Goal: Information Seeking & Learning: Learn about a topic

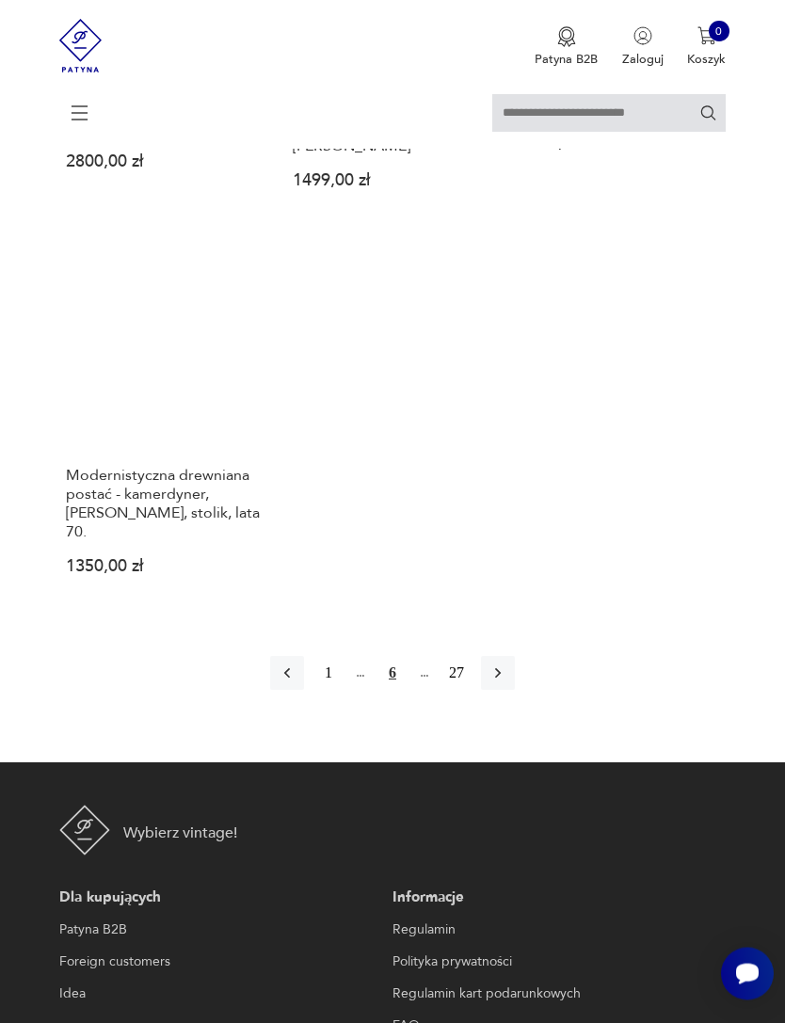
scroll to position [2310, 0]
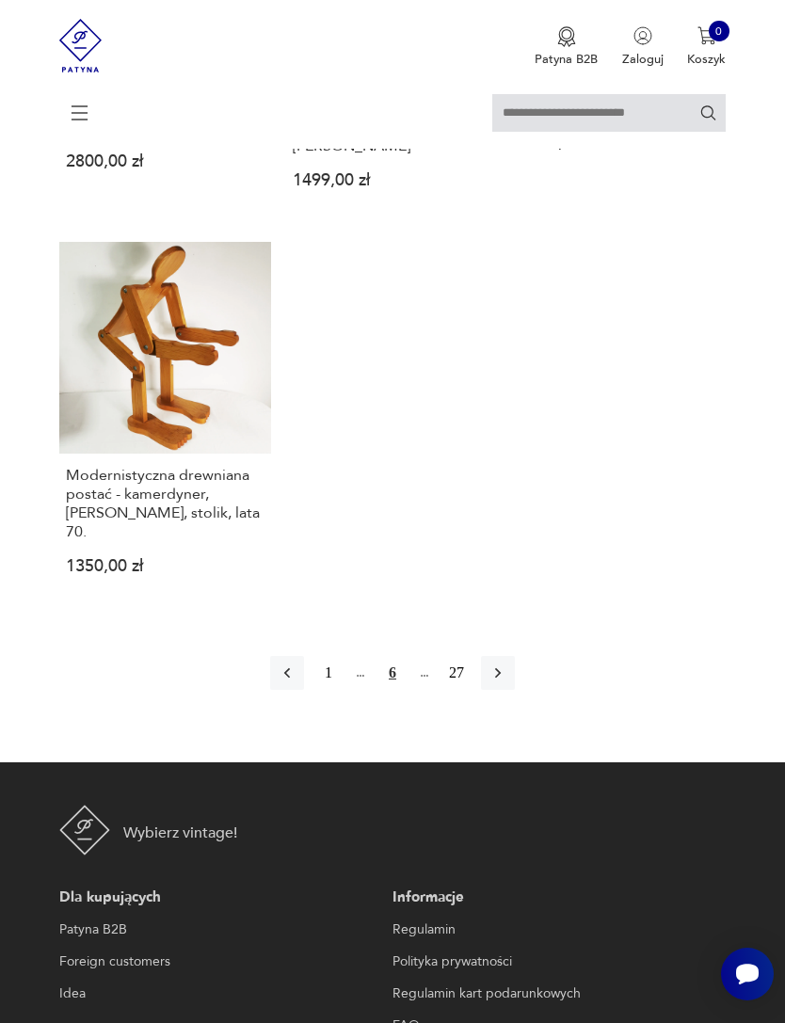
click at [507, 683] on icon "button" at bounding box center [498, 673] width 19 height 19
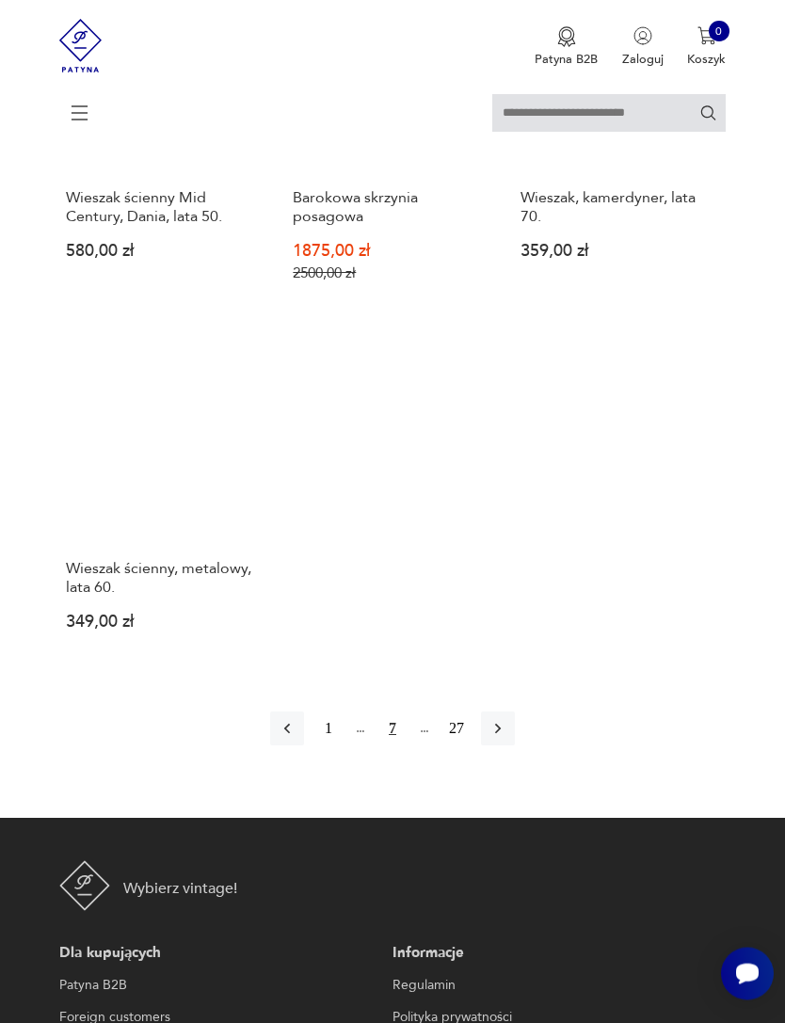
scroll to position [2337, 0]
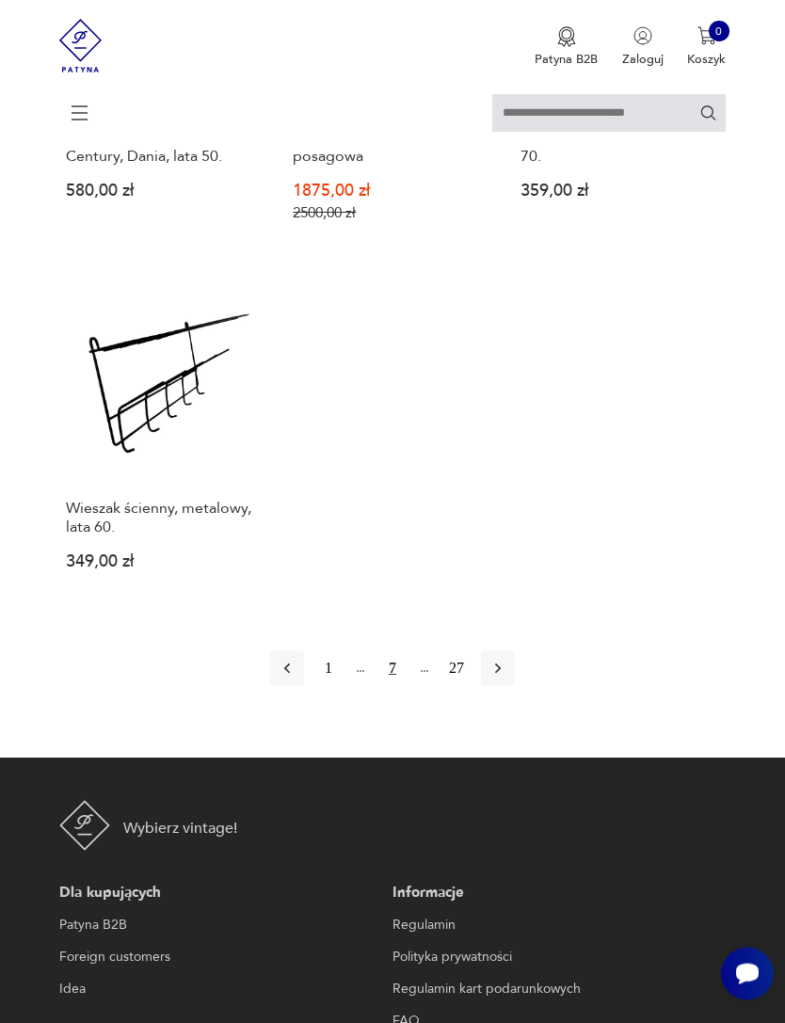
click at [515, 686] on button "button" at bounding box center [498, 669] width 34 height 34
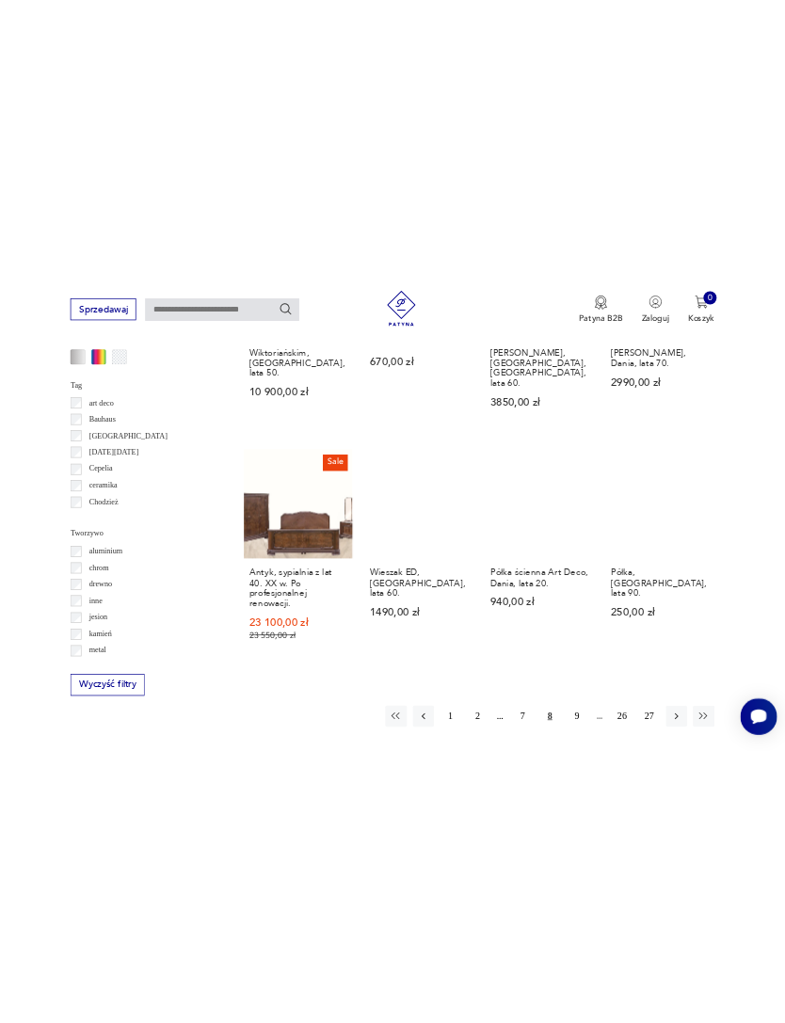
scroll to position [2432, 0]
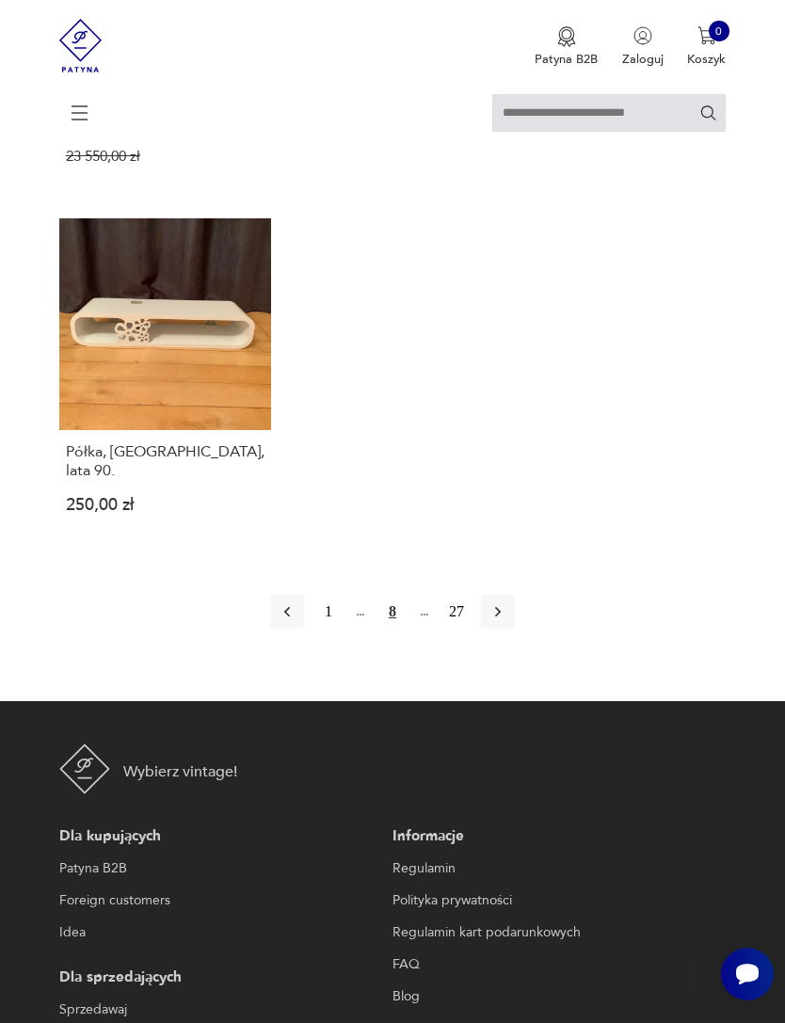
click at [507, 621] on icon "button" at bounding box center [498, 612] width 19 height 19
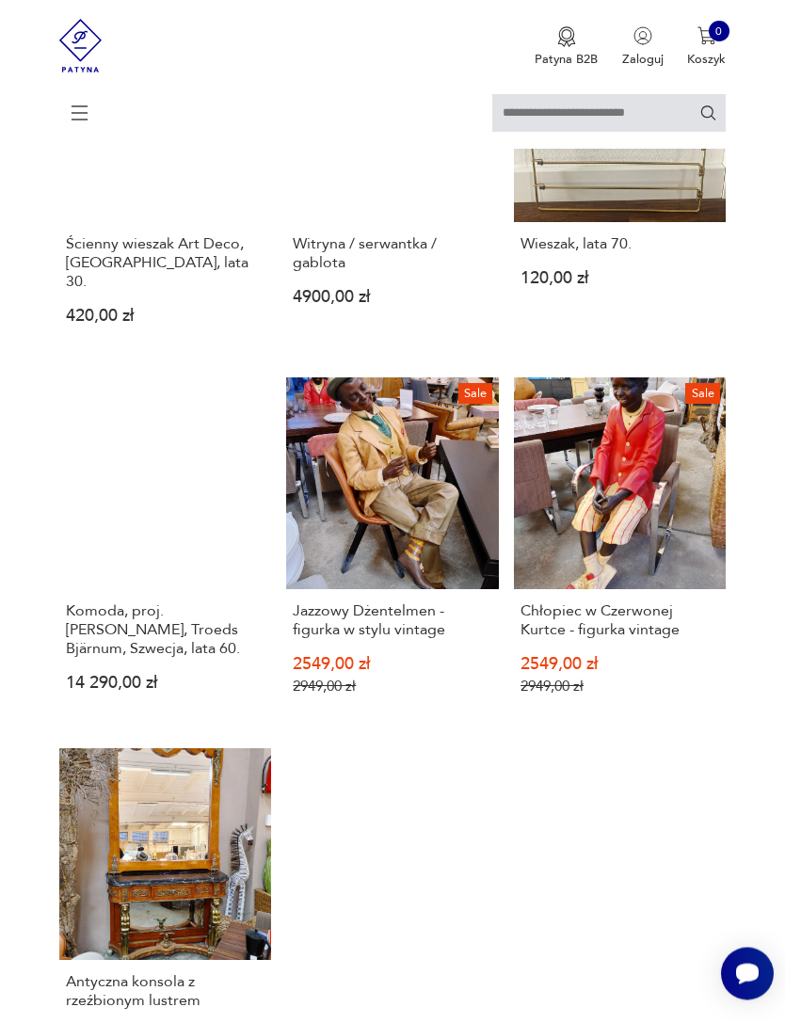
scroll to position [1772, 0]
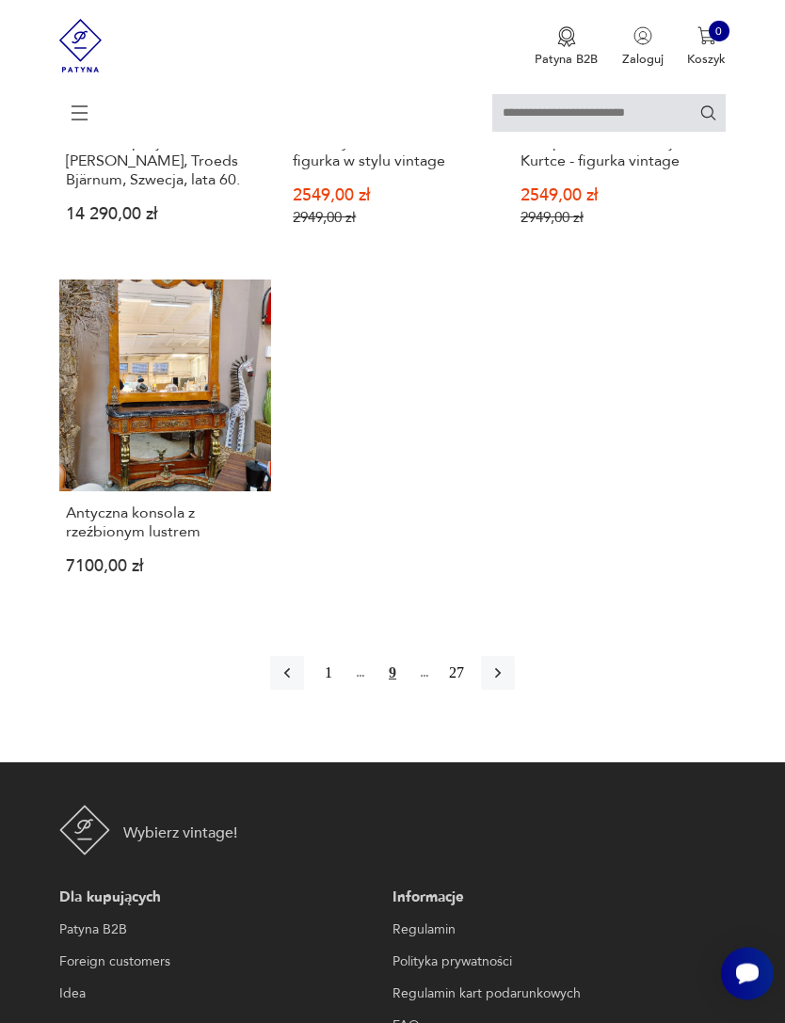
click at [507, 683] on icon "button" at bounding box center [498, 674] width 19 height 19
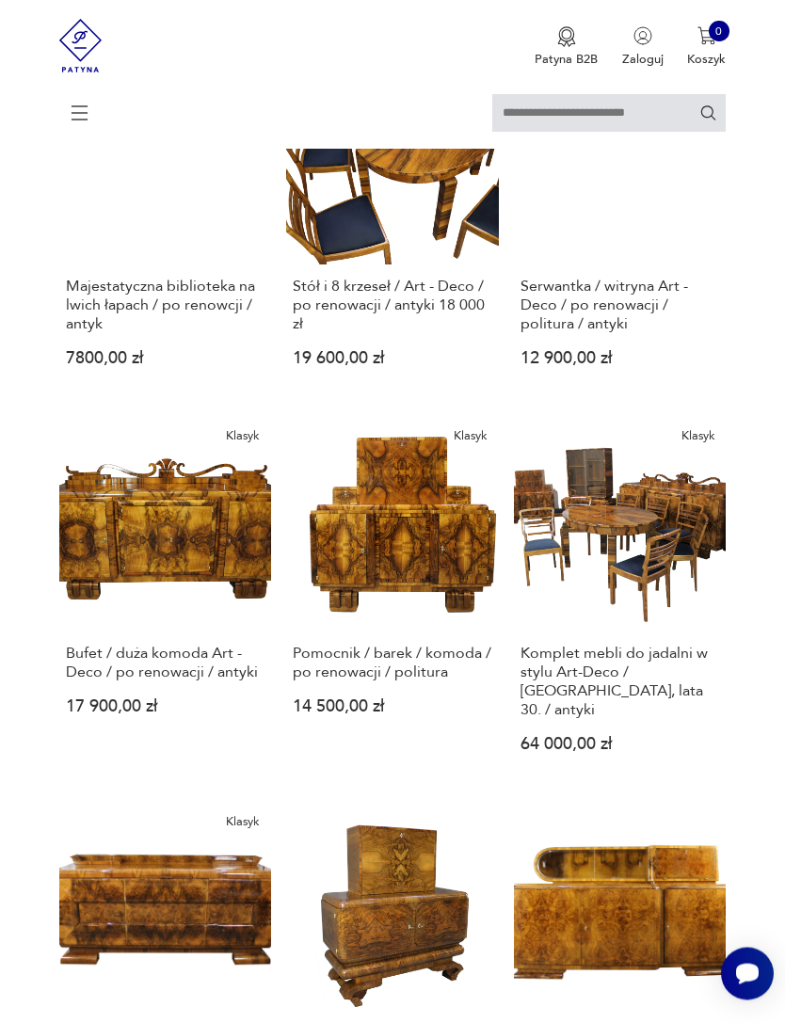
scroll to position [1377, 0]
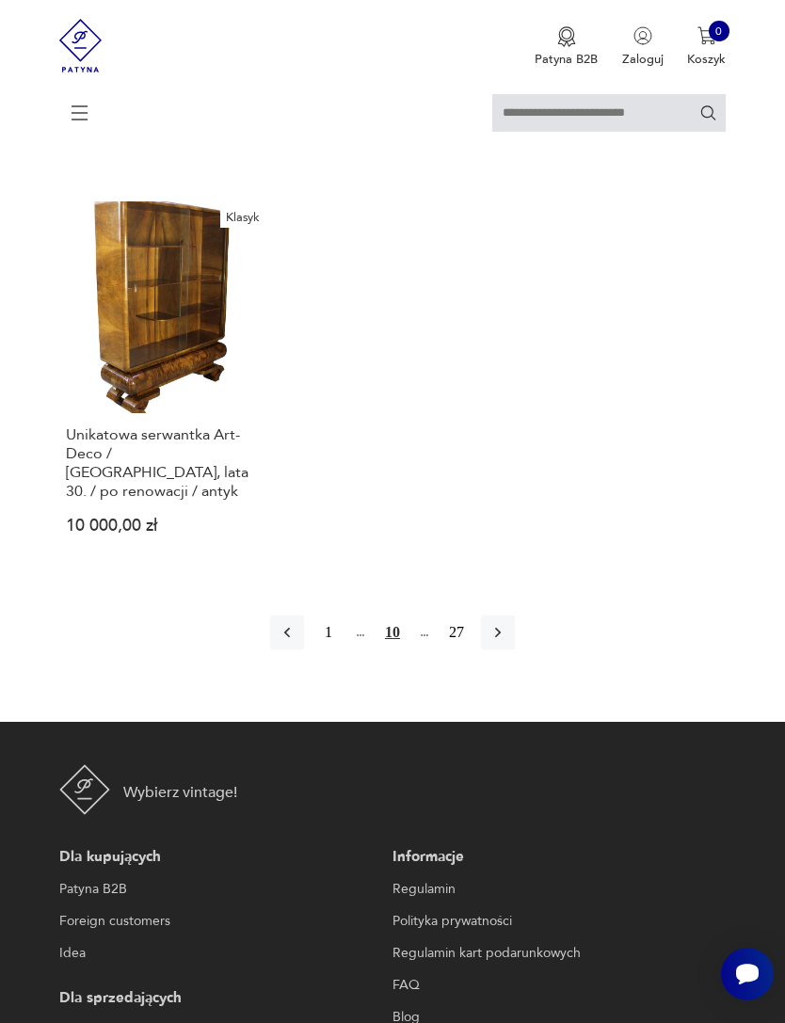
click at [507, 642] on icon "button" at bounding box center [498, 632] width 19 height 19
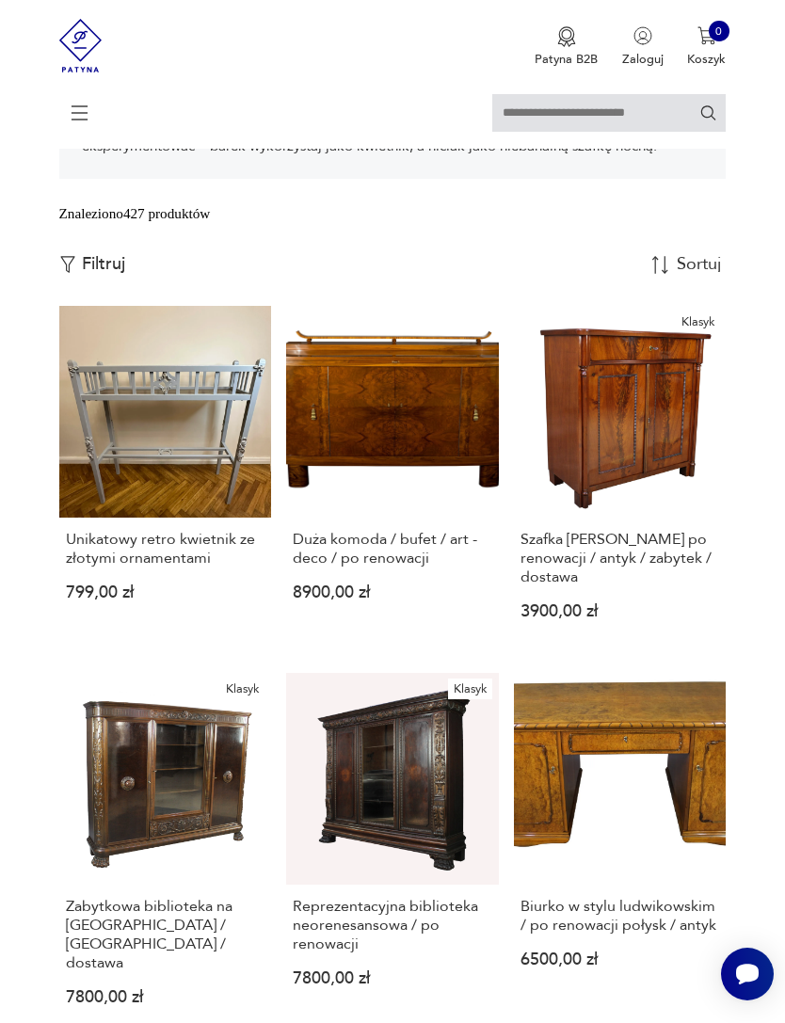
scroll to position [344, 0]
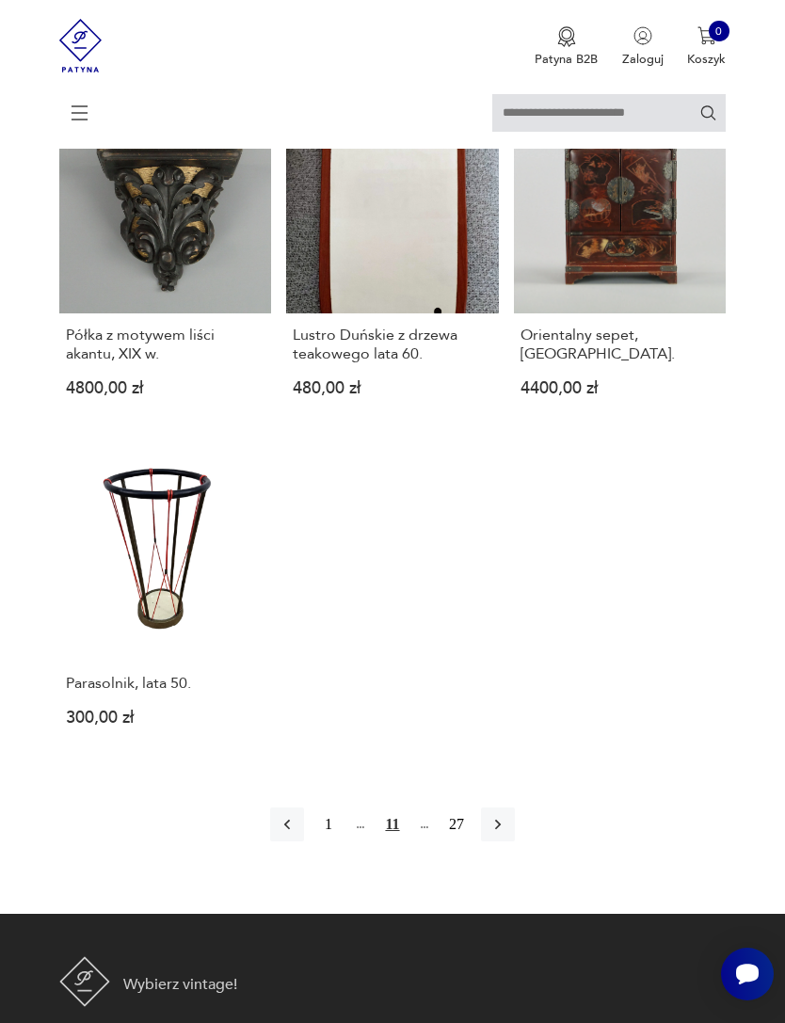
click at [515, 842] on button "button" at bounding box center [498, 825] width 34 height 34
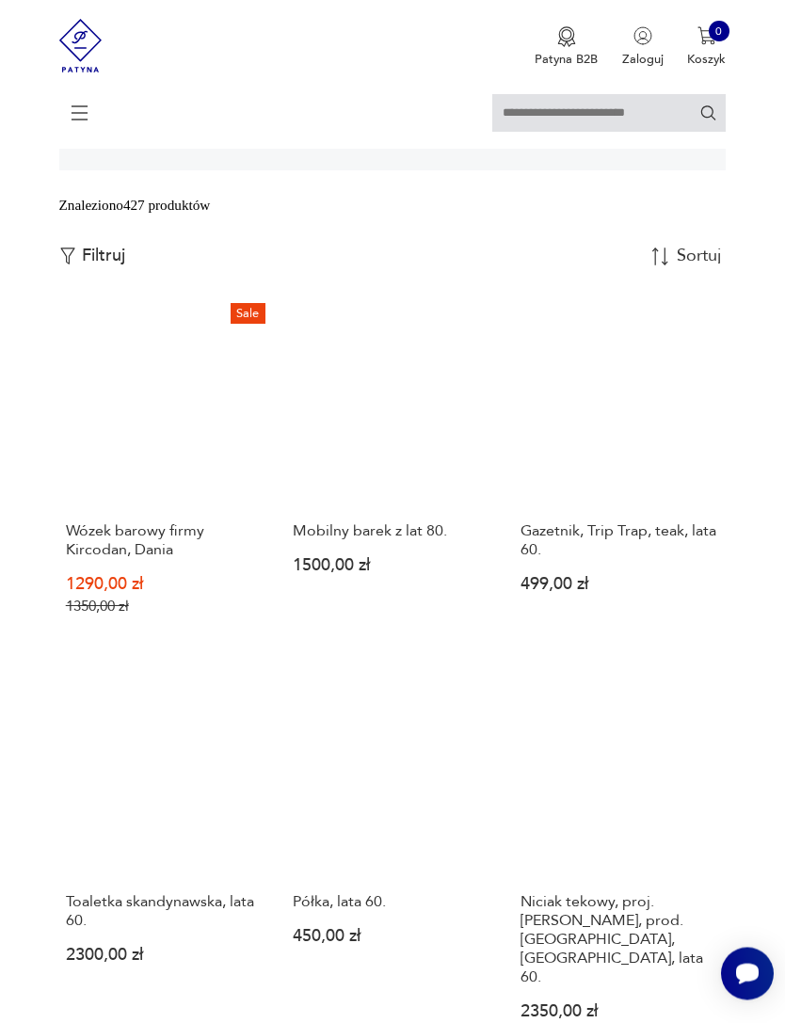
scroll to position [344, 0]
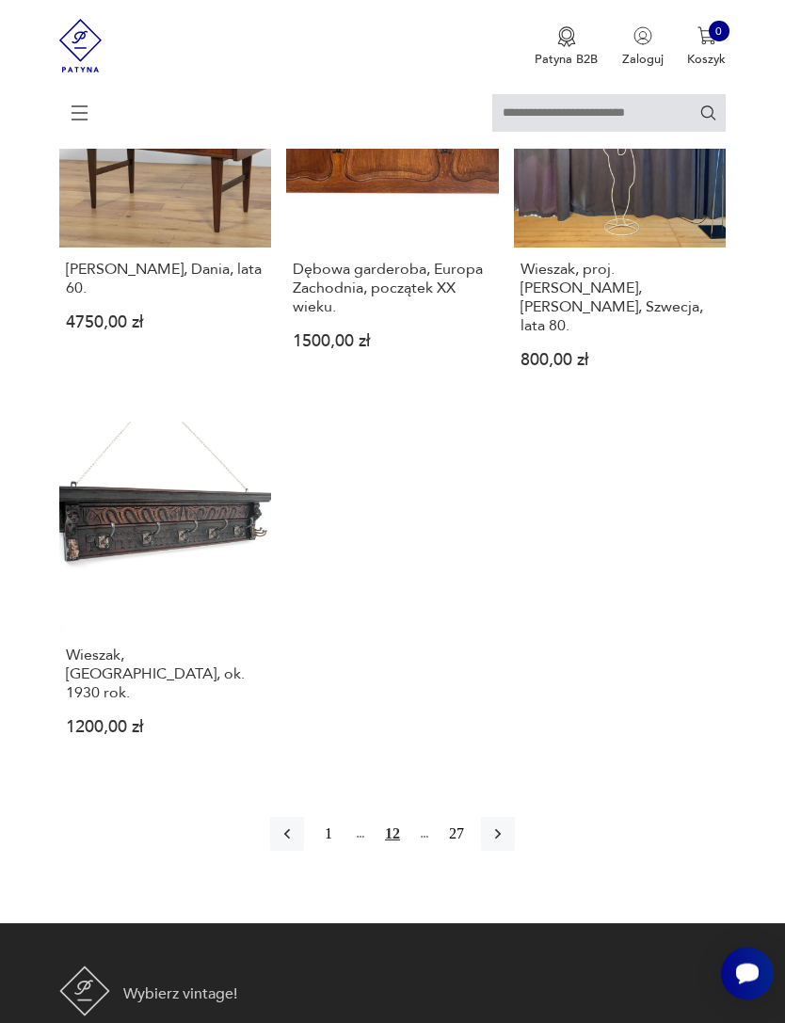
click at [513, 852] on button "button" at bounding box center [498, 835] width 34 height 34
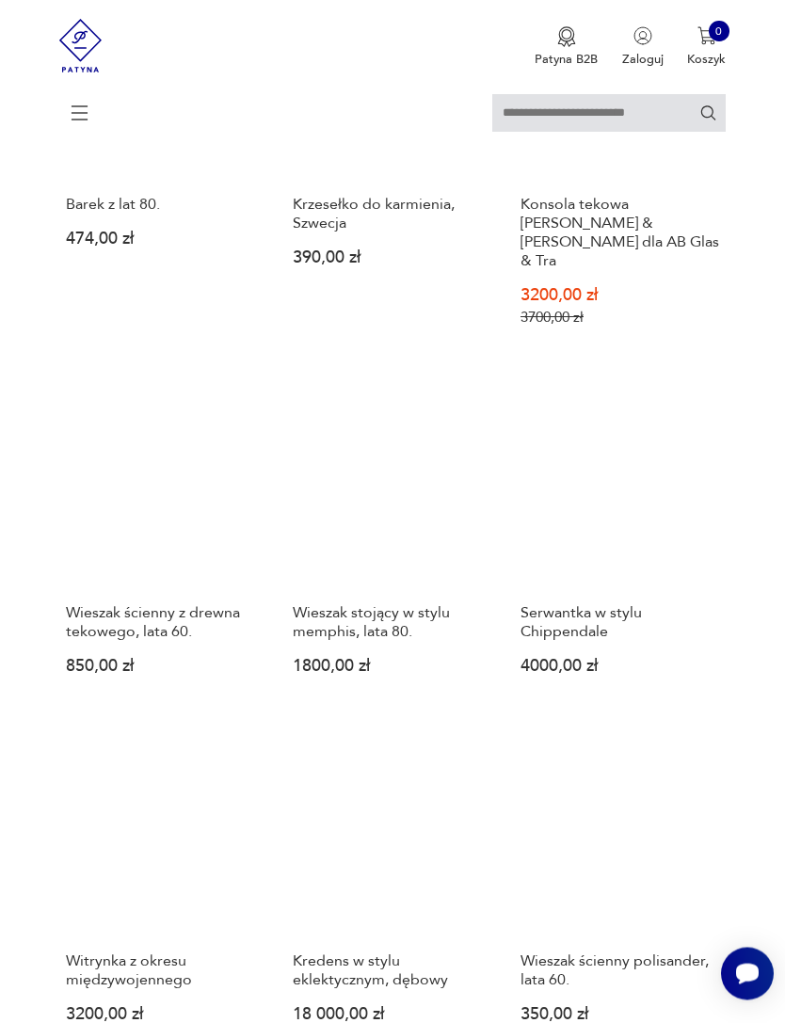
scroll to position [1095, 0]
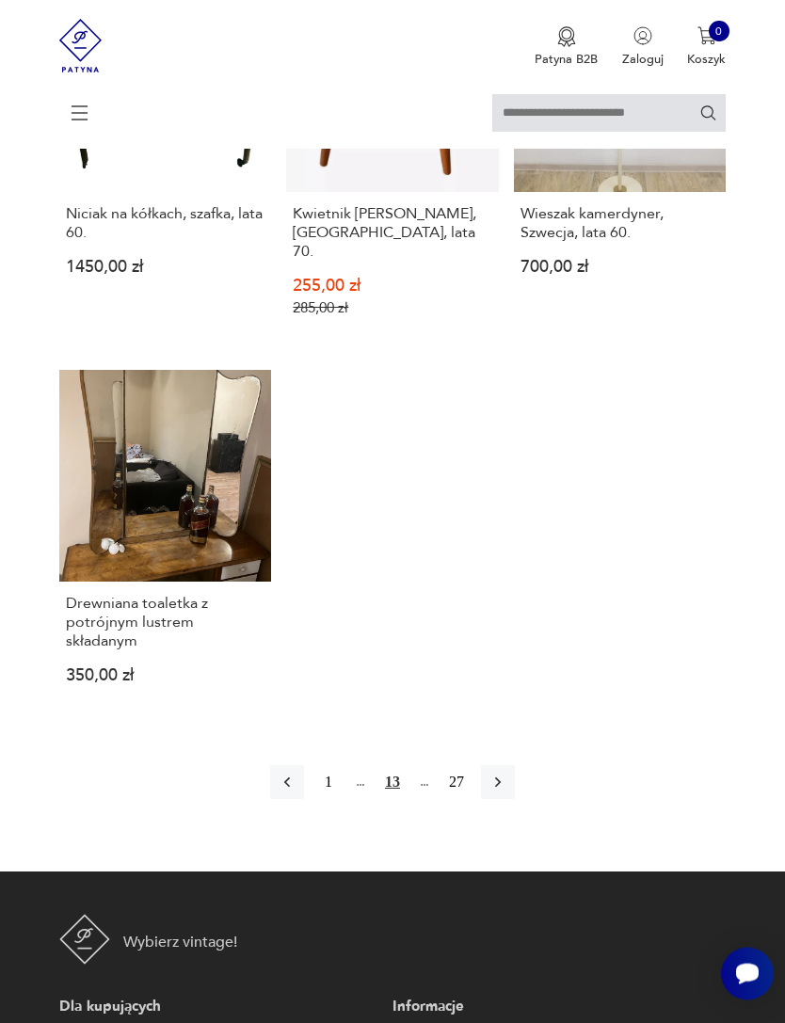
click at [507, 793] on icon "button" at bounding box center [498, 783] width 19 height 19
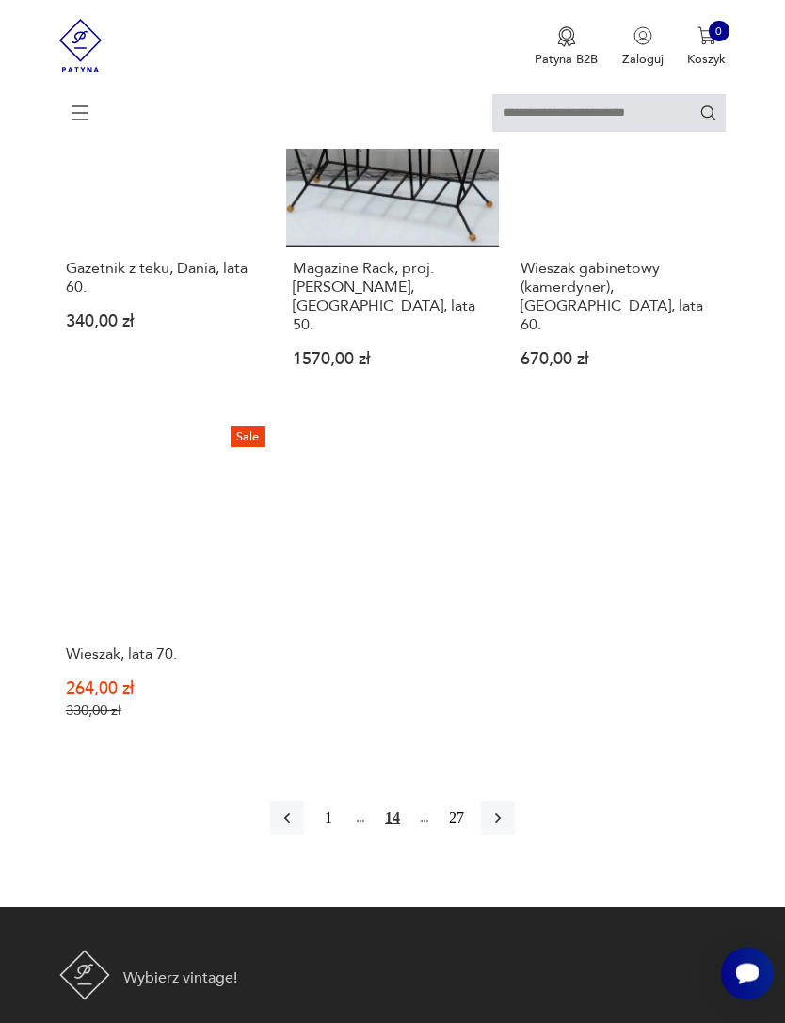
scroll to position [2177, 0]
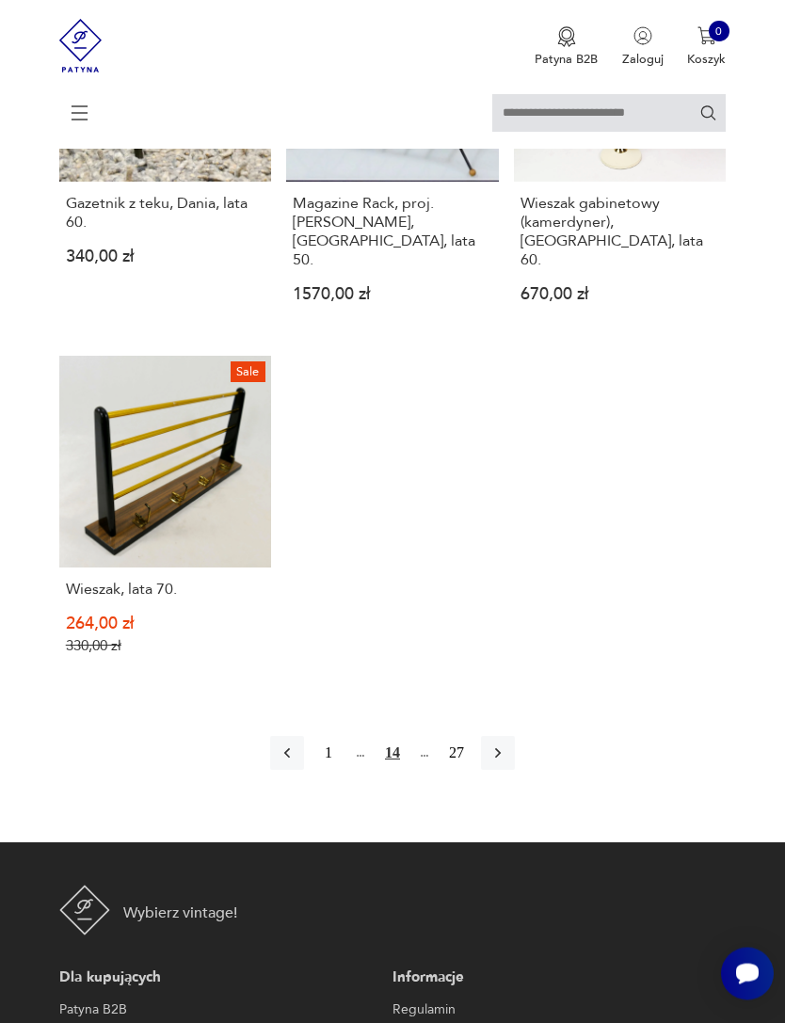
click at [507, 764] on icon "button" at bounding box center [498, 754] width 19 height 19
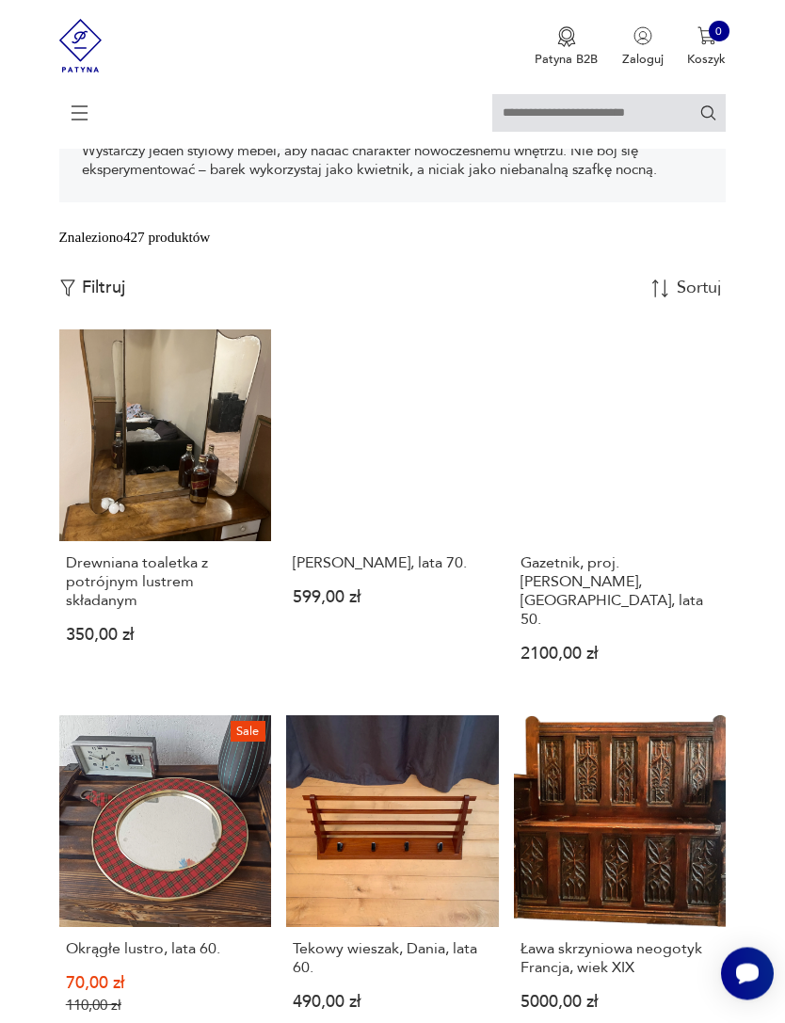
scroll to position [344, 0]
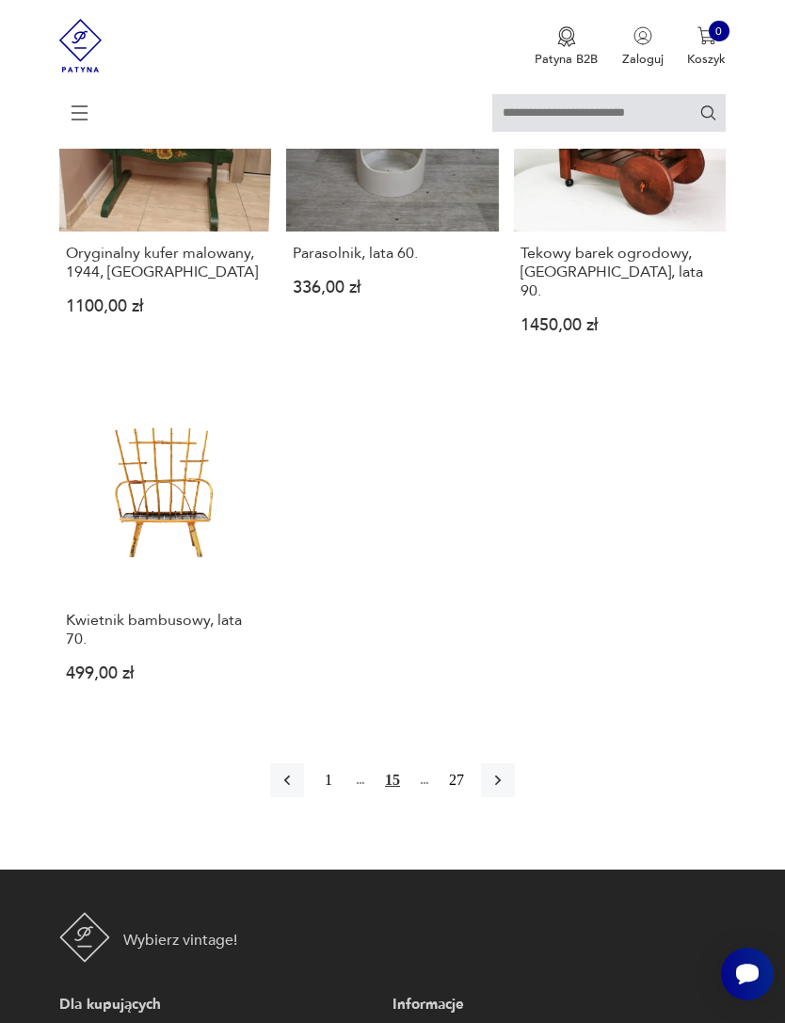
click at [515, 797] on button "button" at bounding box center [498, 781] width 34 height 34
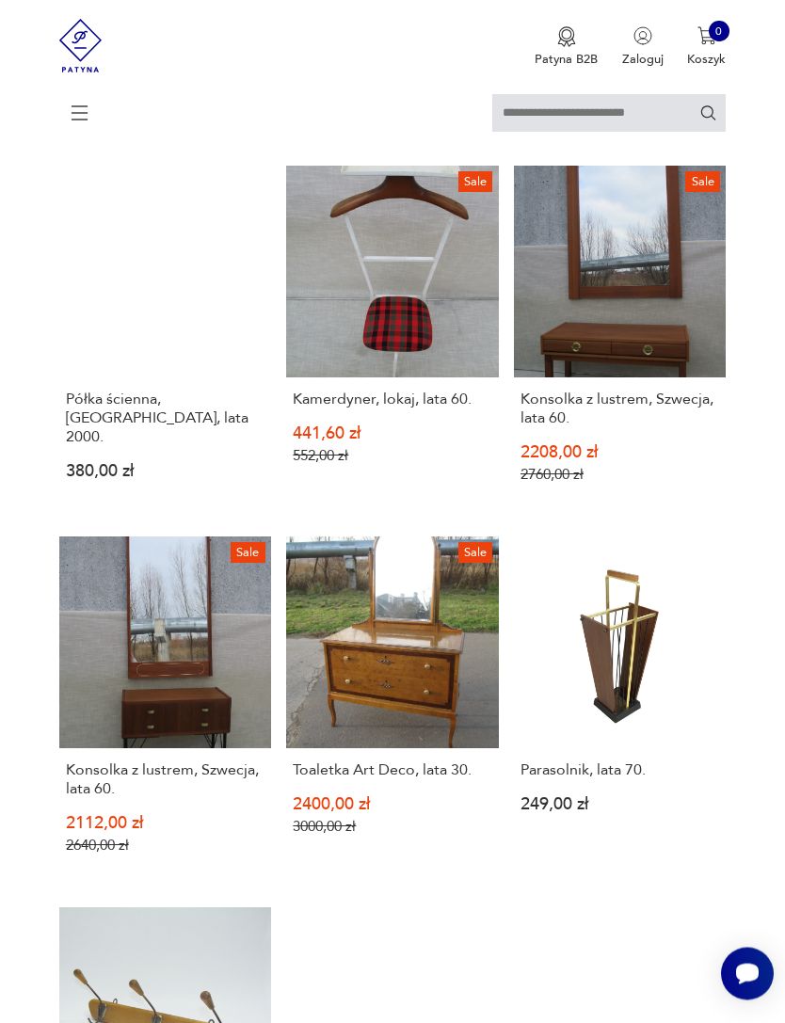
scroll to position [344, 0]
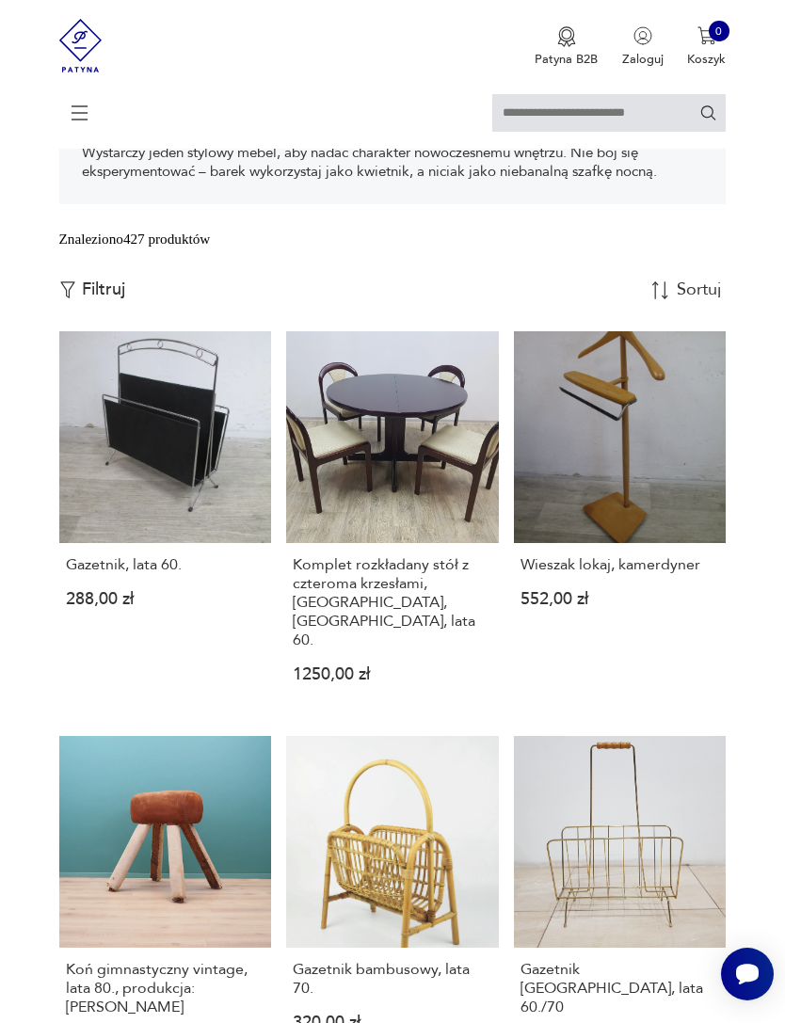
click at [719, 504] on link "Wieszak lokaj, kamerdyner 552,00 zł" at bounding box center [620, 521] width 213 height 380
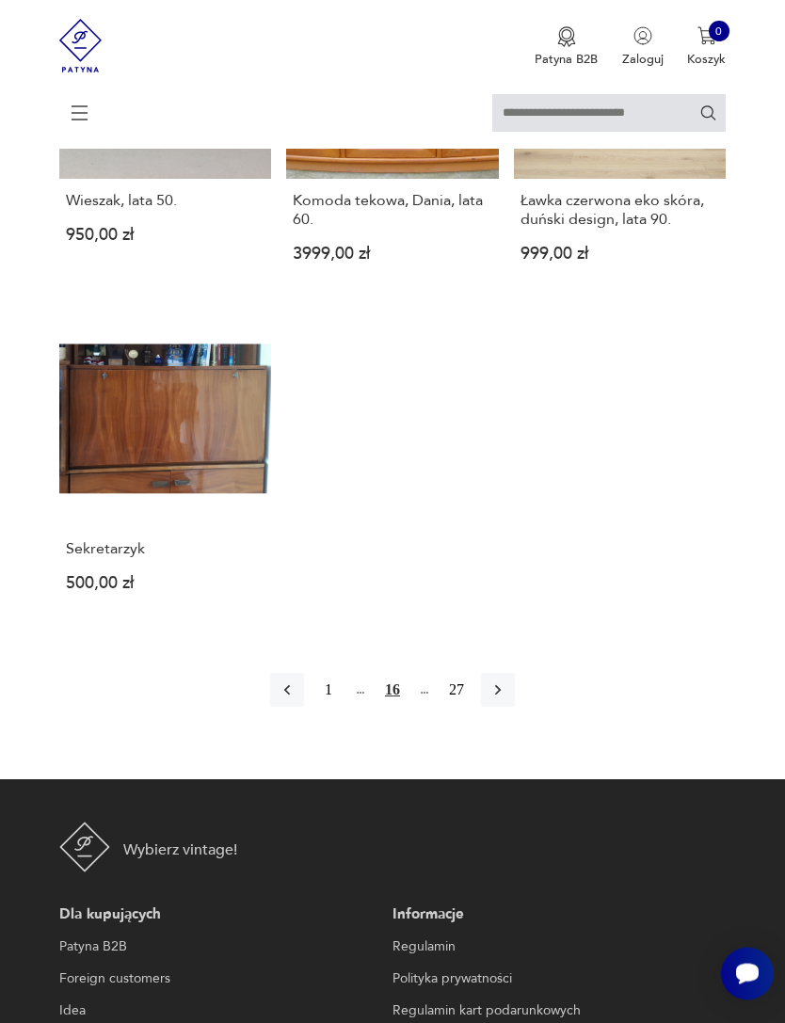
scroll to position [2275, 0]
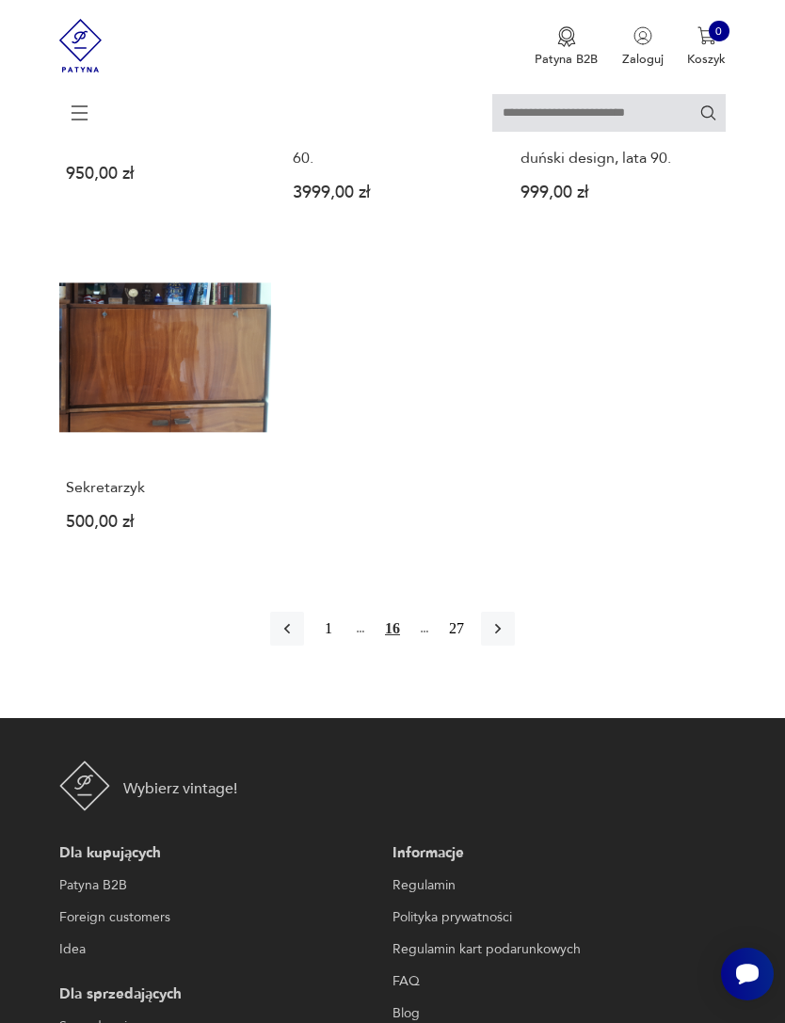
click at [515, 646] on button "button" at bounding box center [498, 629] width 34 height 34
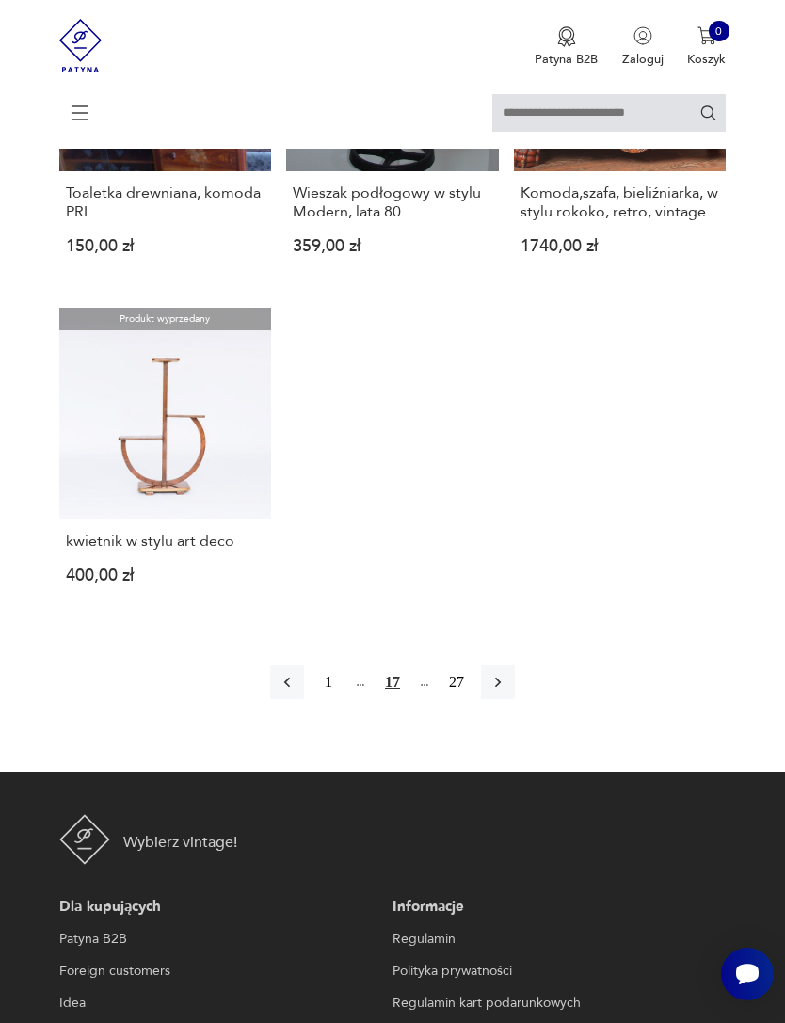
scroll to position [2196, 0]
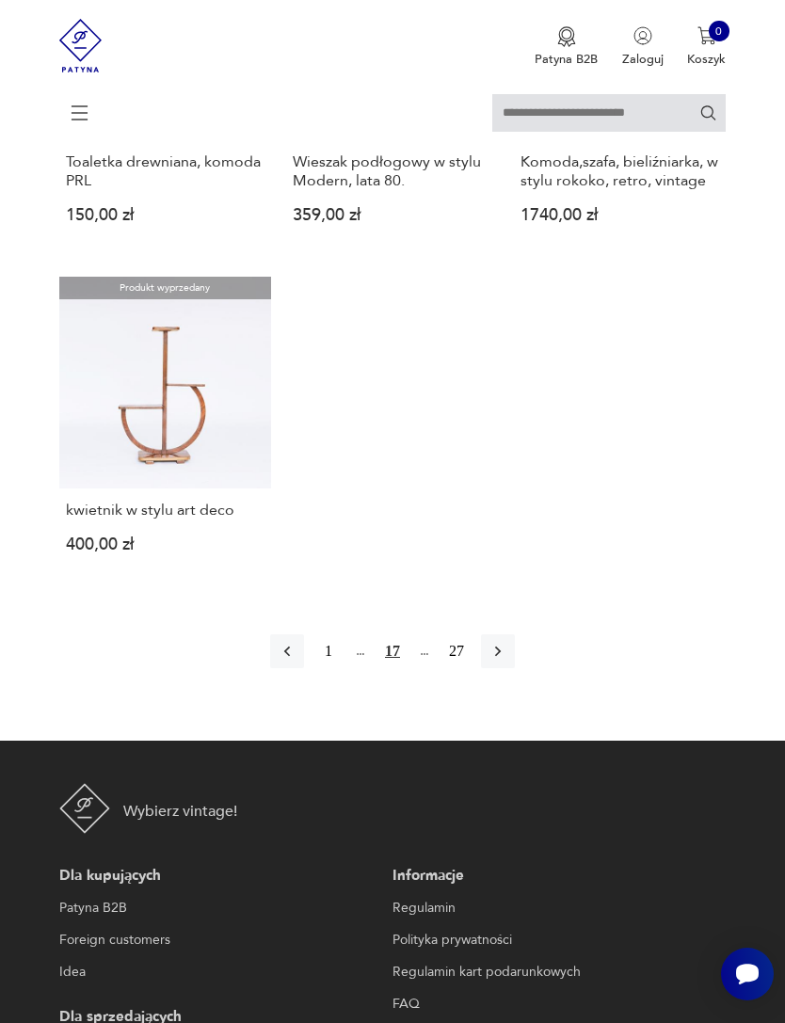
click at [507, 661] on icon "button" at bounding box center [498, 651] width 19 height 19
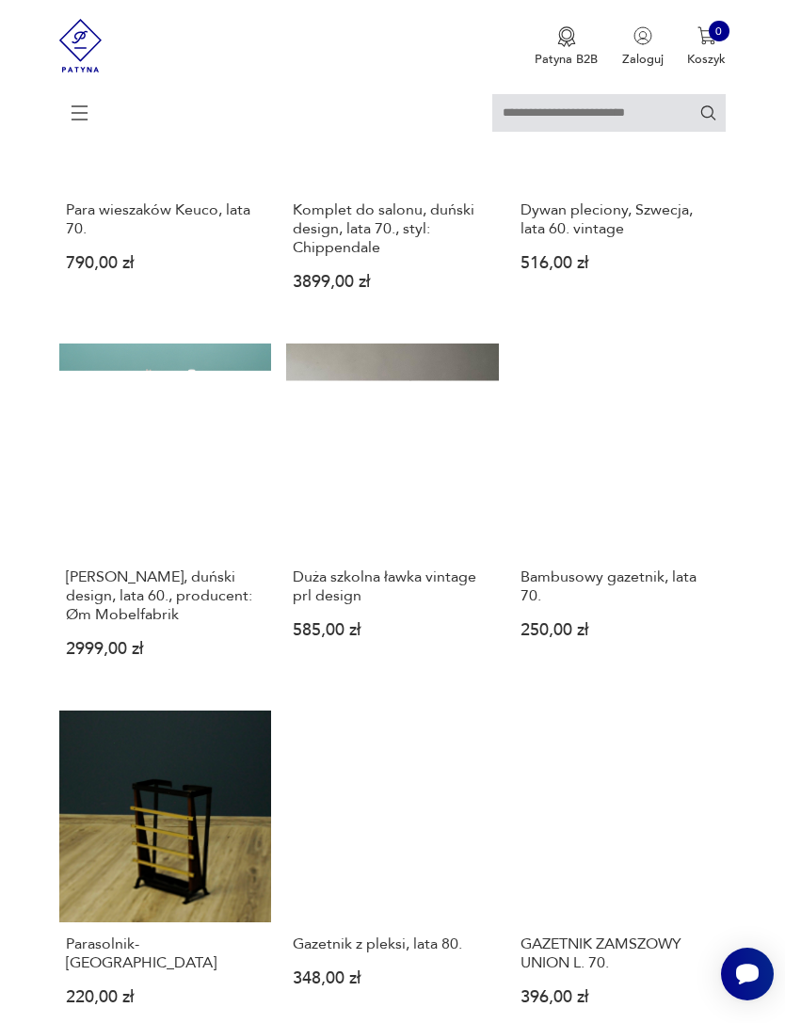
scroll to position [344, 0]
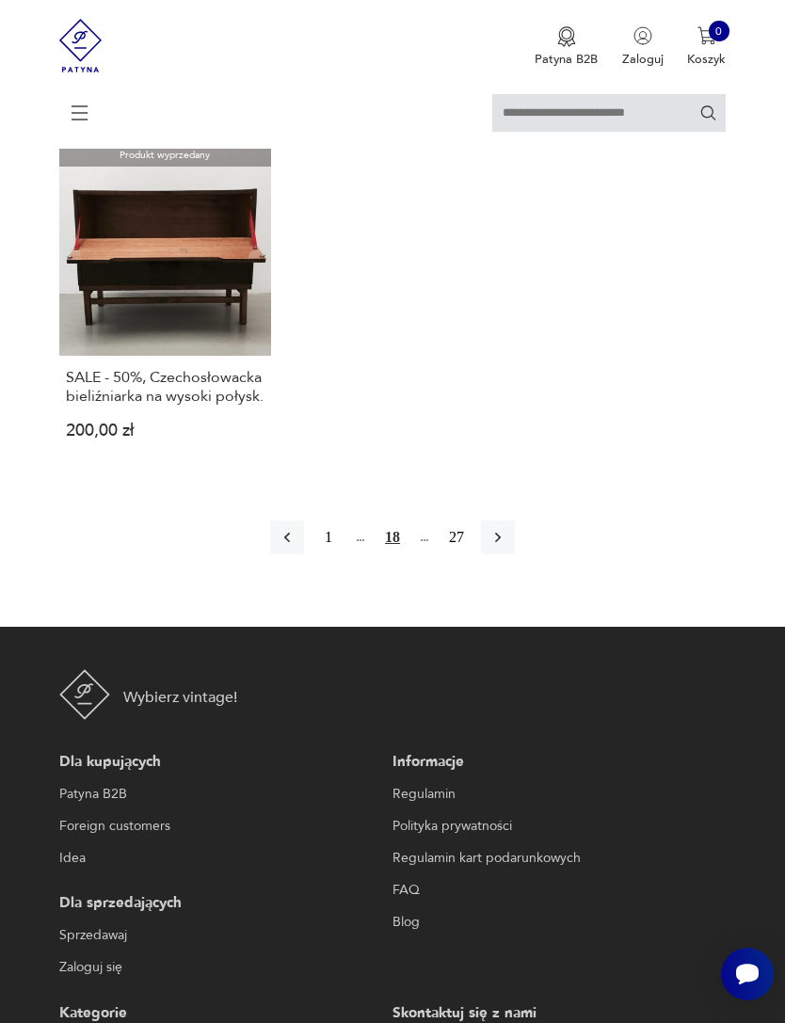
click at [515, 555] on button "button" at bounding box center [498, 538] width 34 height 34
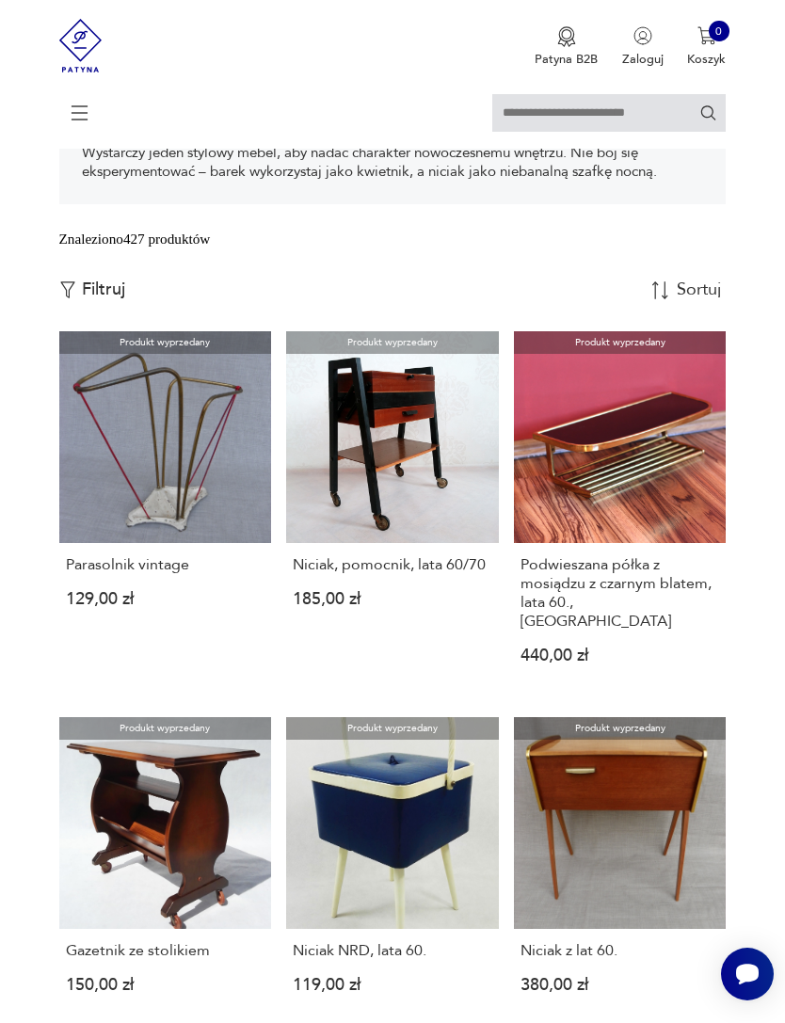
scroll to position [333, 0]
